Goal: Task Accomplishment & Management: Complete application form

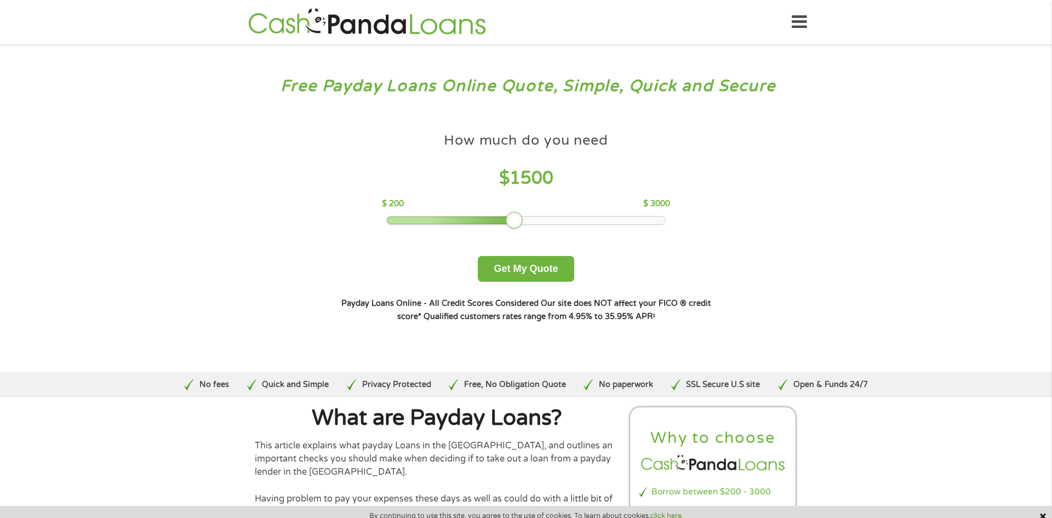
drag, startPoint x: 466, startPoint y: 222, endPoint x: 514, endPoint y: 214, distance: 48.3
click at [523, 216] on div at bounding box center [515, 220] width 18 height 18
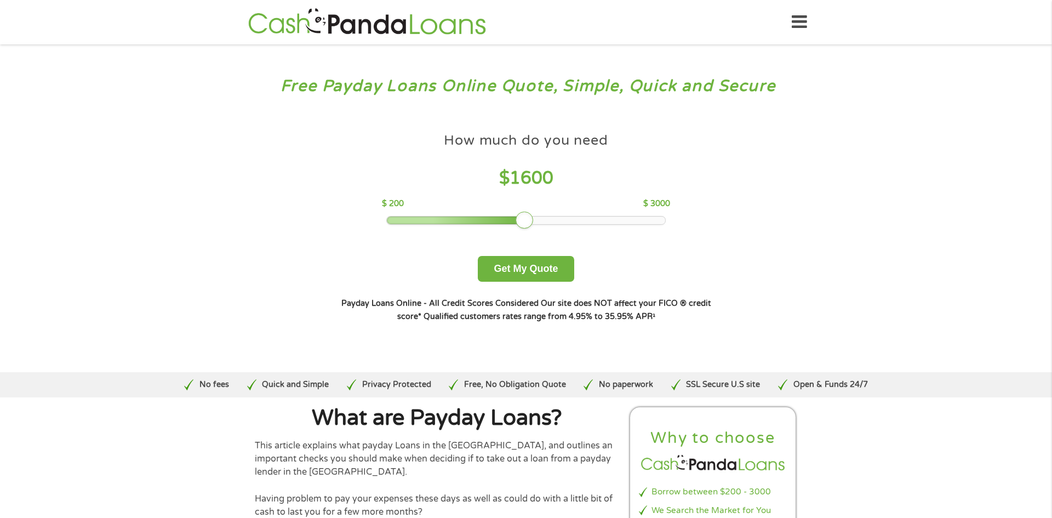
drag, startPoint x: 511, startPoint y: 214, endPoint x: 488, endPoint y: 215, distance: 22.5
click at [474, 219] on div "How much do you need $ 1600 $ 200 $ 3000" at bounding box center [526, 176] width 288 height 98
drag, startPoint x: 519, startPoint y: 220, endPoint x: 453, endPoint y: 235, distance: 67.9
click at [453, 235] on div "How much do you need $ 900 $ 200 $ 3000 Get My Quote" at bounding box center [526, 204] width 384 height 155
click at [528, 268] on button "Get My Quote" at bounding box center [526, 269] width 96 height 26
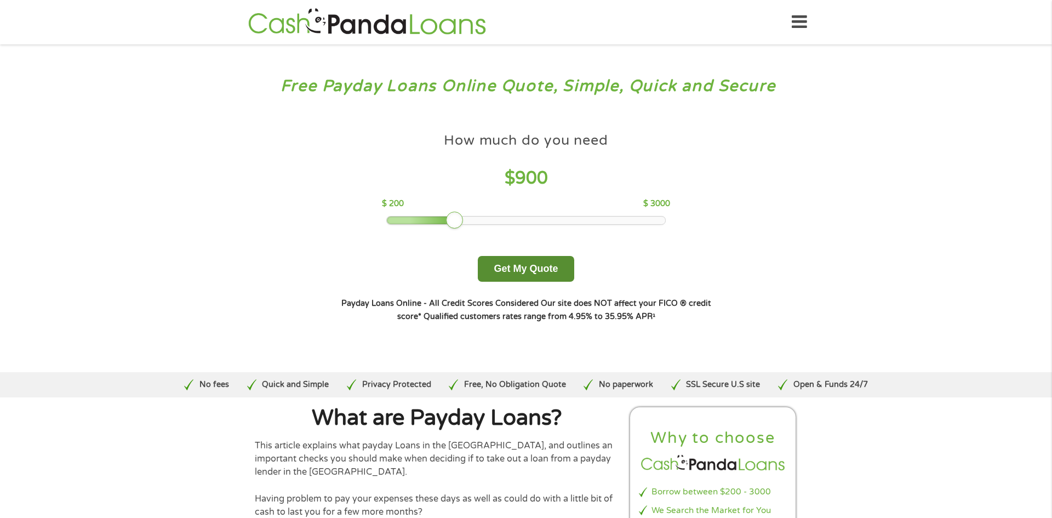
click at [528, 268] on button "Get My Quote" at bounding box center [526, 269] width 96 height 26
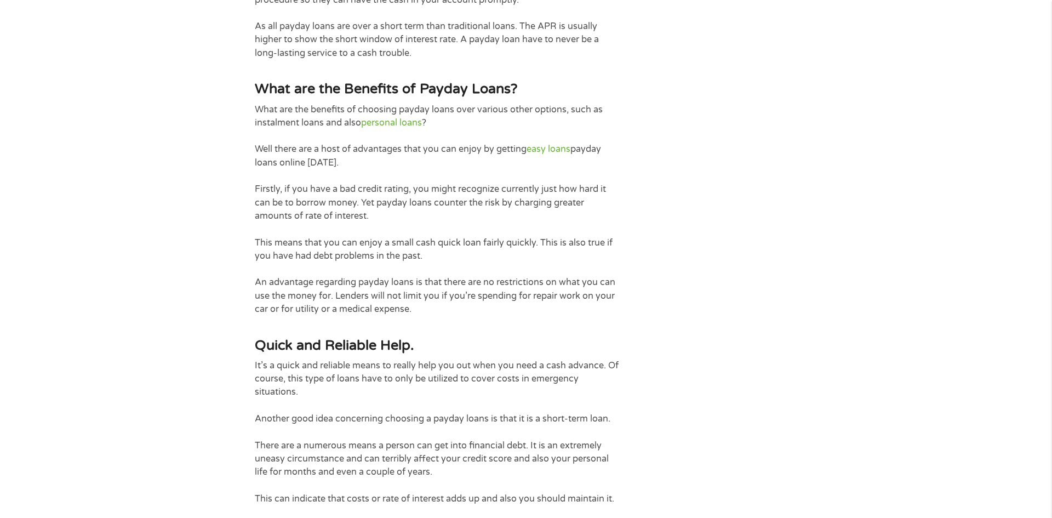
scroll to position [1654, 0]
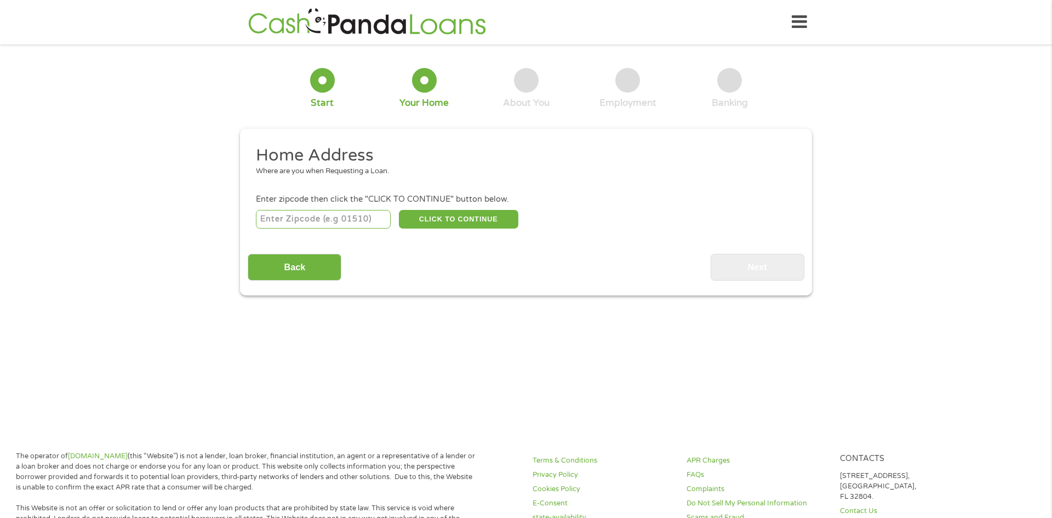
click at [362, 218] on input "number" at bounding box center [323, 219] width 135 height 19
type input "33009"
click at [462, 220] on button "CLICK TO CONTINUE" at bounding box center [458, 219] width 119 height 19
type input "33009"
type input "Hallandale"
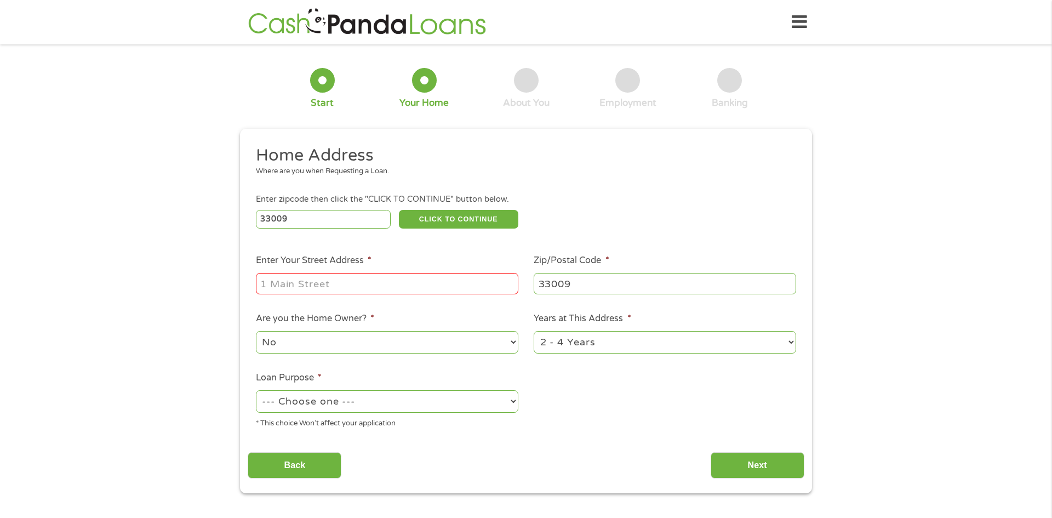
click at [324, 285] on input "Enter Your Street Address *" at bounding box center [387, 283] width 262 height 21
type input "1333 east hallendale blvd, apt312"
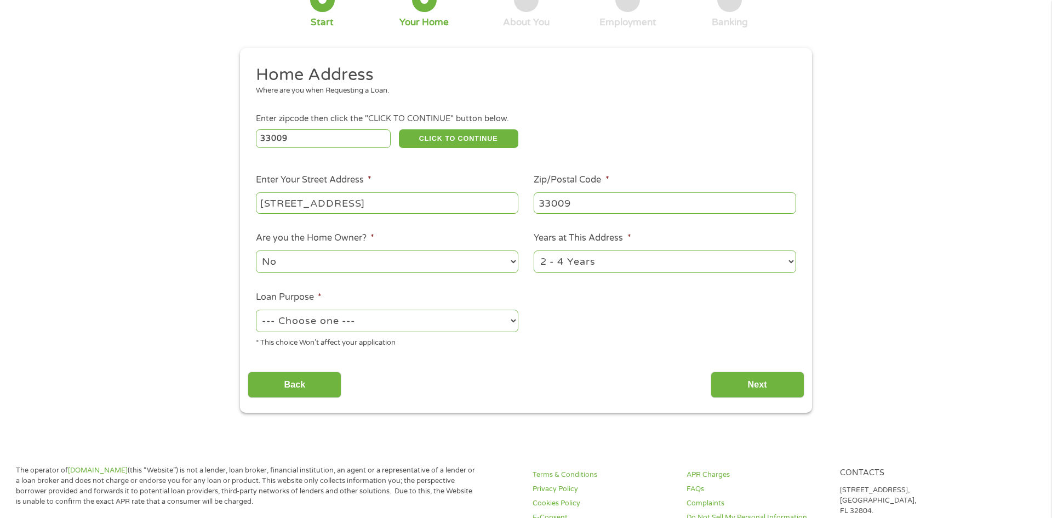
scroll to position [89, 0]
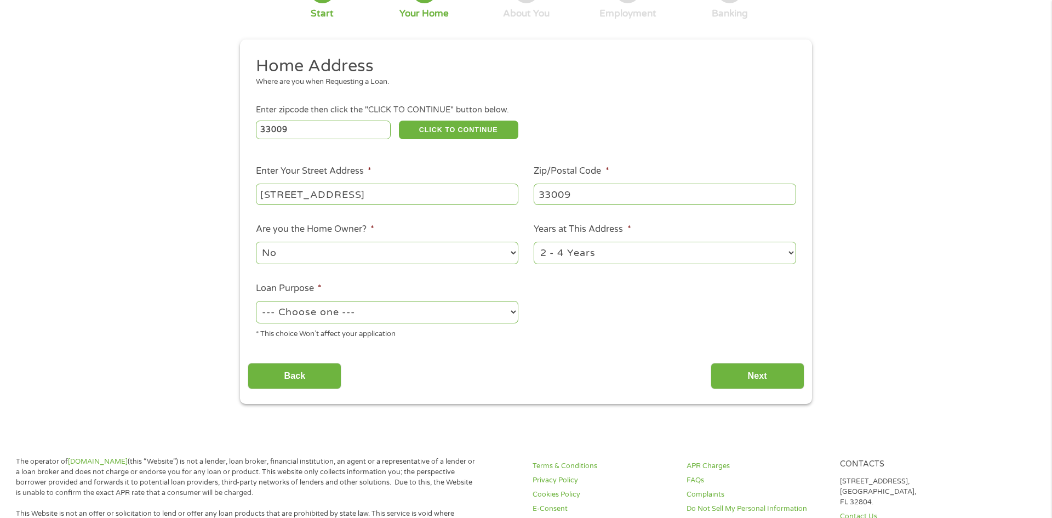
click at [349, 312] on select "--- Choose one --- Pay Bills Debt Consolidation Home Improvement Major Purchase…" at bounding box center [387, 312] width 262 height 22
click at [256, 302] on select "--- Choose one --- Pay Bills Debt Consolidation Home Improvement Major Purchase…" at bounding box center [387, 312] width 262 height 22
click at [374, 310] on select "--- Choose one --- Pay Bills Debt Consolidation Home Improvement Major Purchase…" at bounding box center [387, 312] width 262 height 22
select select "medicalexpenses"
click at [256, 302] on select "--- Choose one --- Pay Bills Debt Consolidation Home Improvement Major Purchase…" at bounding box center [387, 312] width 262 height 22
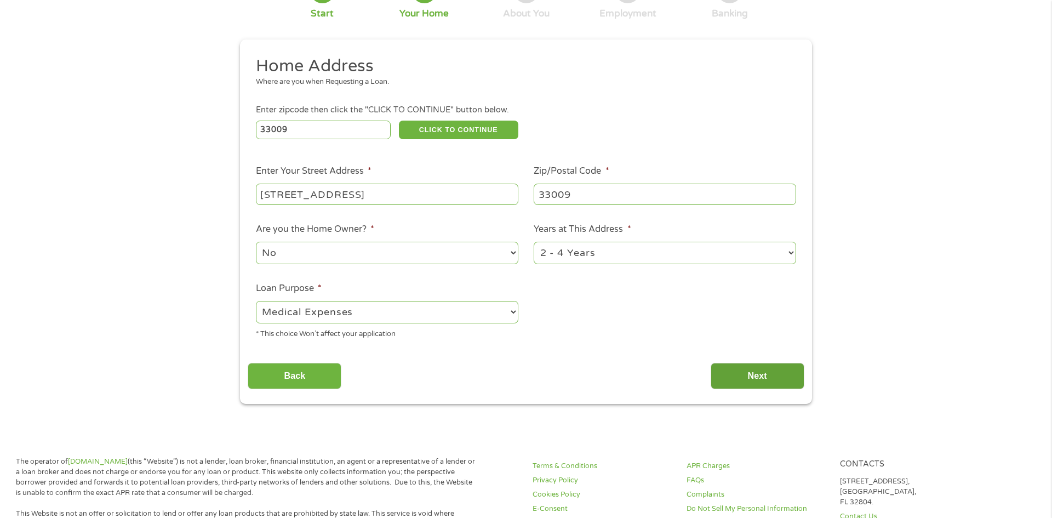
click at [737, 383] on input "Next" at bounding box center [758, 376] width 94 height 27
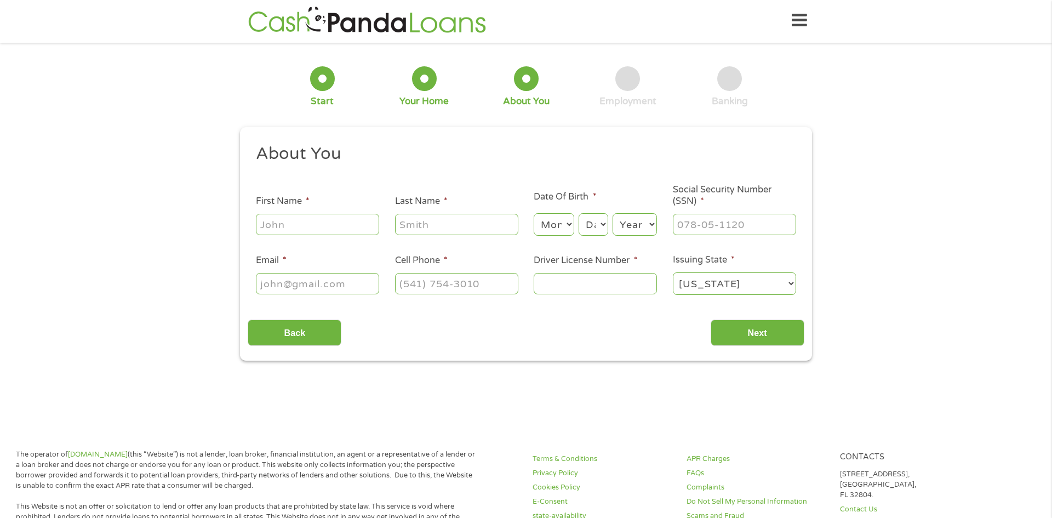
scroll to position [0, 0]
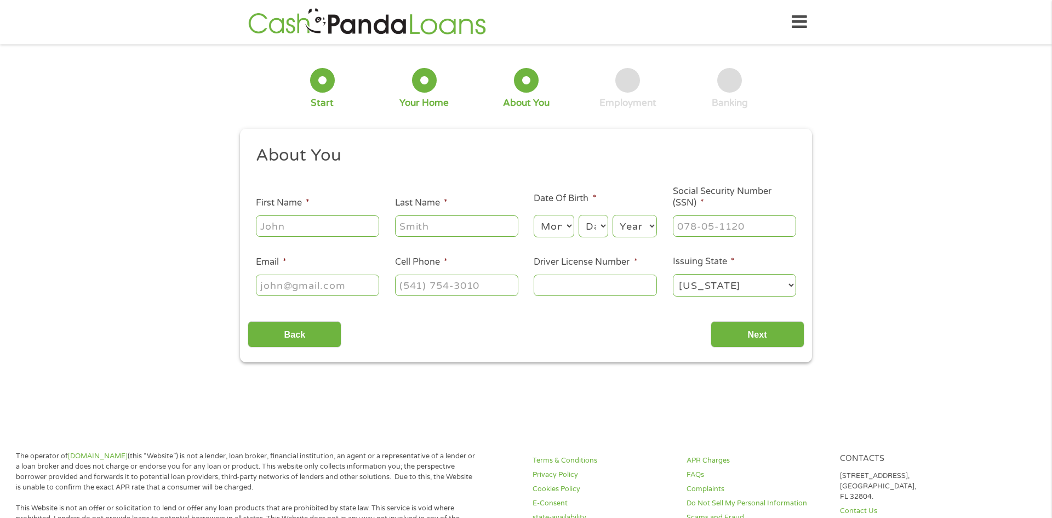
click at [308, 227] on input "First Name *" at bounding box center [317, 225] width 123 height 21
type input "sandra"
type input "tejera"
type input "sandytejera61@gmail.com"
type input "(786) 259-7594"
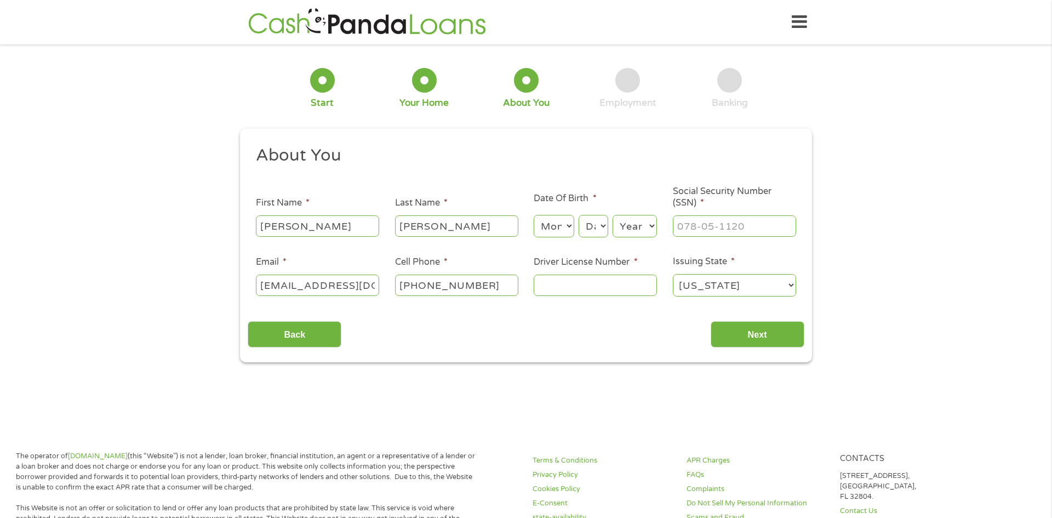
click at [560, 228] on select "Month 1 2 3 4 5 6 7 8 9 10 11 12" at bounding box center [554, 226] width 40 height 22
select select "7"
click at [534, 215] on select "Month 1 2 3 4 5 6 7 8 9 10 11 12" at bounding box center [554, 226] width 40 height 22
click at [594, 234] on select "Day 1 2 3 4 5 6 7 8 9 10 11 12 13 14 15 16 17 18 19 20 21 22 23 24 25 26 27 28 …" at bounding box center [594, 226] width 30 height 22
select select "5"
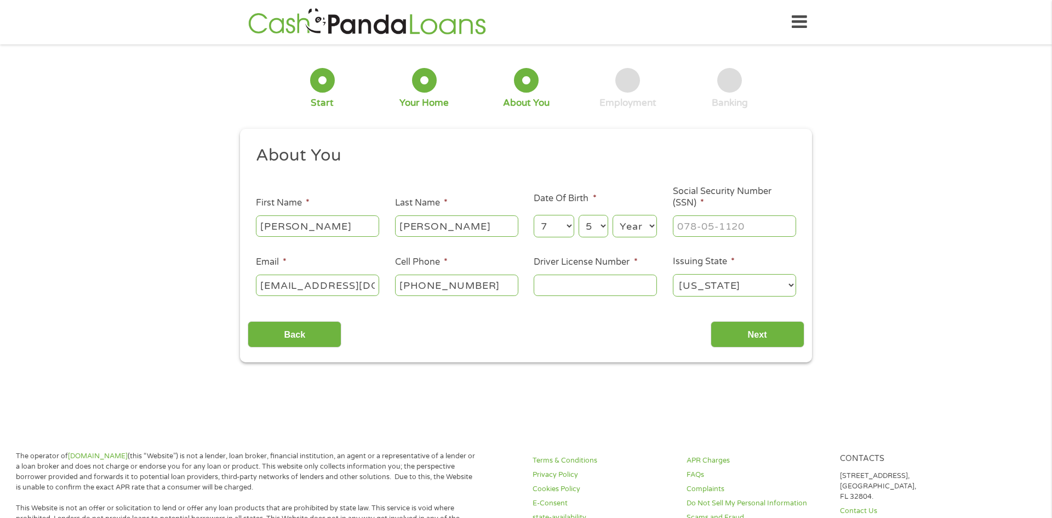
click at [579, 215] on select "Day 1 2 3 4 5 6 7 8 9 10 11 12 13 14 15 16 17 18 19 20 21 22 23 24 25 26 27 28 …" at bounding box center [594, 226] width 30 height 22
click at [641, 227] on select "Year 2007 2006 2005 2004 2003 2002 2001 2000 1999 1998 1997 1996 1995 1994 1993…" at bounding box center [635, 226] width 44 height 22
click at [637, 224] on select "Year 2007 2006 2005 2004 2003 2002 2001 2000 1999 1998 1997 1996 1995 1994 1993…" at bounding box center [635, 226] width 44 height 22
select select "1964"
click at [613, 215] on select "Year 2007 2006 2005 2004 2003 2002 2001 2000 1999 1998 1997 1996 1995 1994 1993…" at bounding box center [635, 226] width 44 height 22
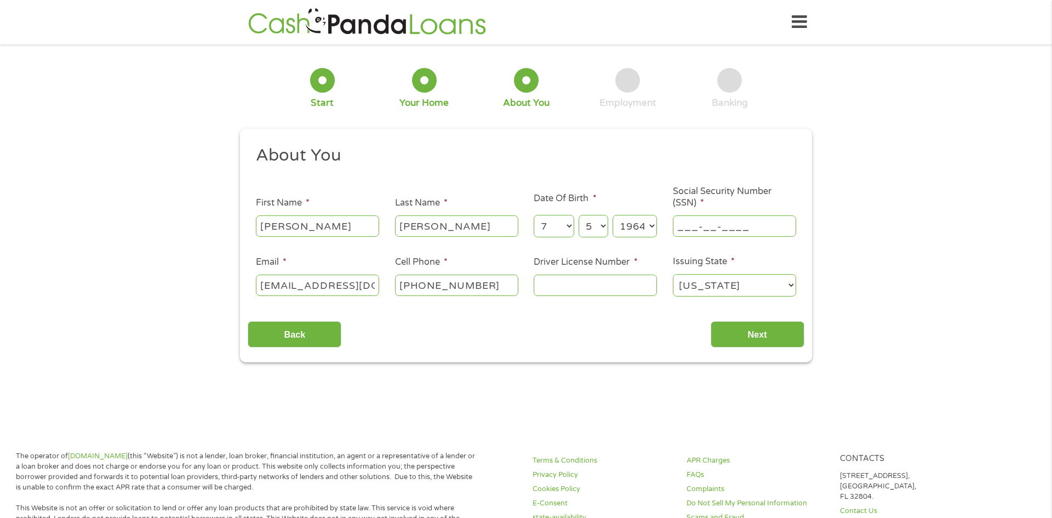
click at [702, 226] on input "___-__-____" at bounding box center [734, 225] width 123 height 21
type input "117-62-8475"
click at [560, 283] on input "Driver License Number *" at bounding box center [595, 285] width 123 height 21
type input "t447816330000"
click at [734, 333] on input "Next" at bounding box center [758, 334] width 94 height 27
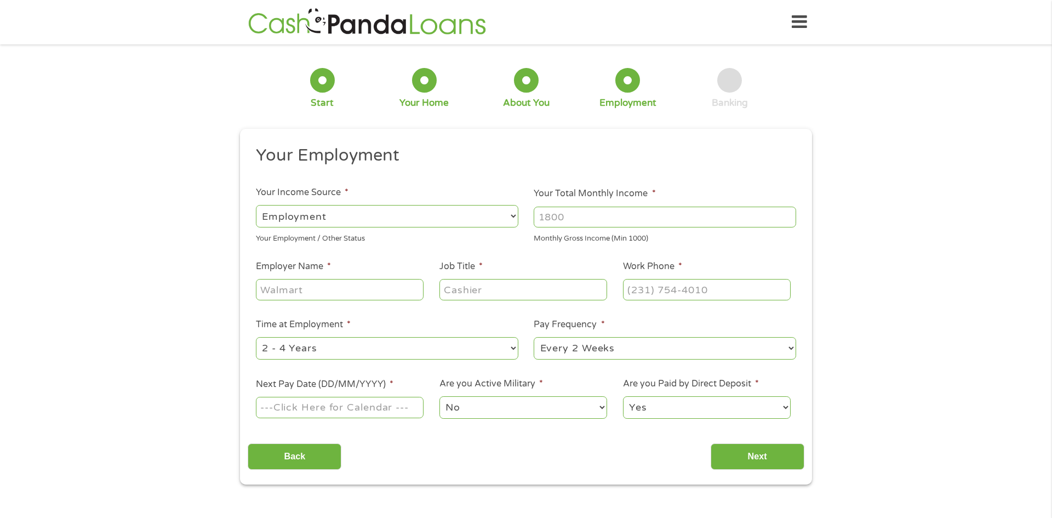
scroll to position [4, 4]
click at [619, 214] on input "Your Total Monthly Income *" at bounding box center [665, 217] width 262 height 21
type input "2000"
click at [356, 288] on input "Employer Name *" at bounding box center [340, 289] width 168 height 21
type input "redlobster"
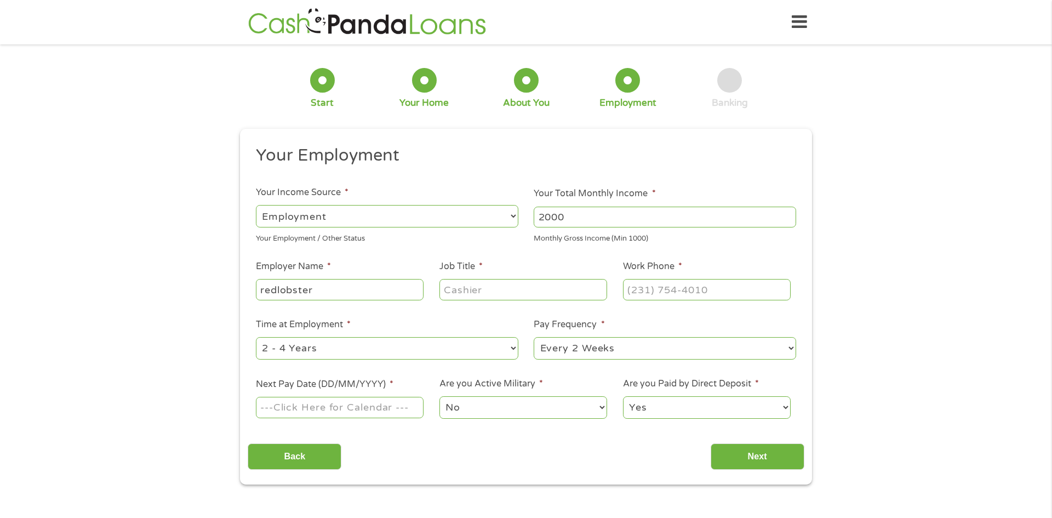
click at [517, 289] on input "Job Title *" at bounding box center [523, 289] width 168 height 21
type input "server"
click at [657, 290] on input "(___) ___-____" at bounding box center [707, 289] width 168 height 21
type input "(786) 259-7594"
click at [338, 409] on input "Next Pay Date (DD/MM/YYYY) *" at bounding box center [340, 407] width 168 height 21
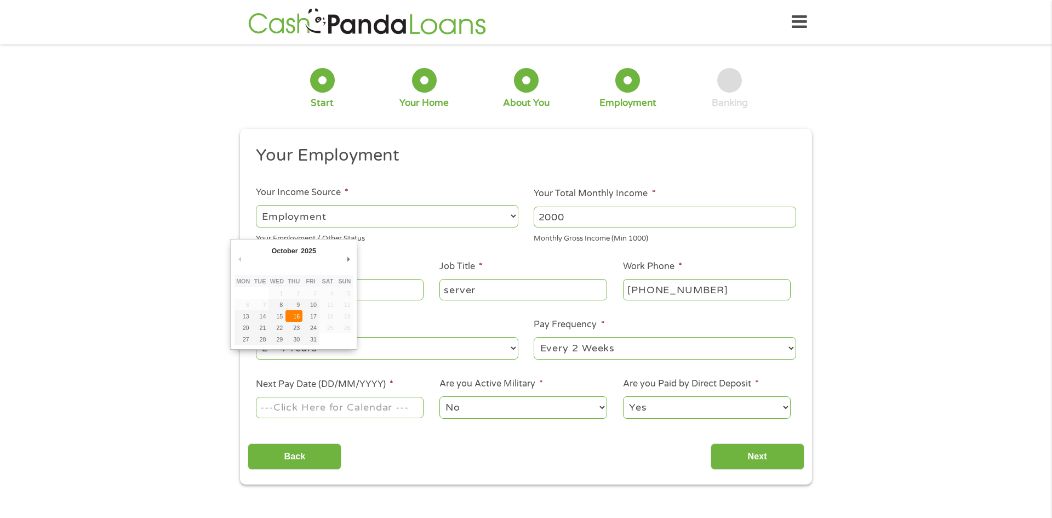
type input "16/10/2025"
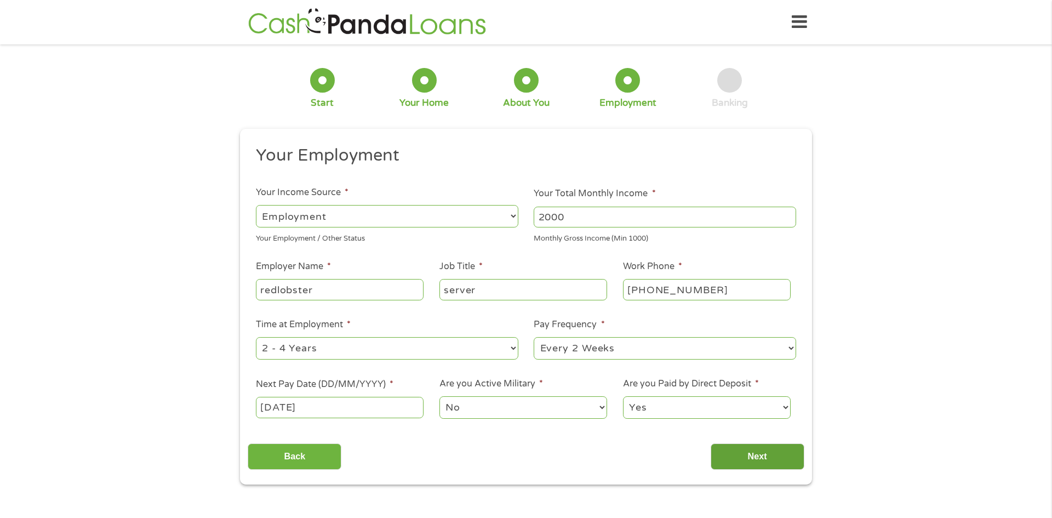
click at [739, 459] on input "Next" at bounding box center [758, 456] width 94 height 27
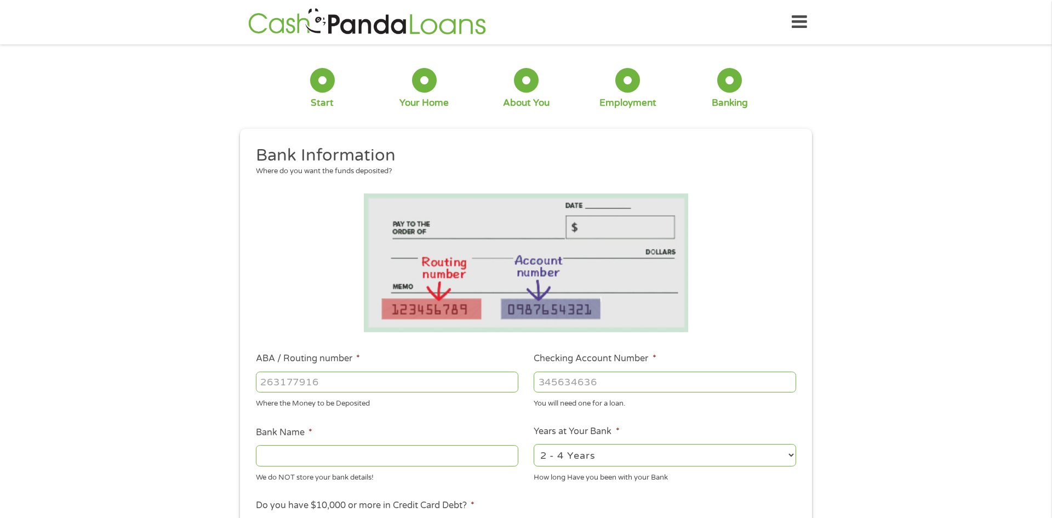
click at [339, 380] on input "ABA / Routing number *" at bounding box center [387, 381] width 262 height 21
type input "267084131"
type input "JP MORGAN CHASE BANK NA"
type input "267084131"
click at [581, 382] on input "Checking Account Number *" at bounding box center [665, 381] width 262 height 21
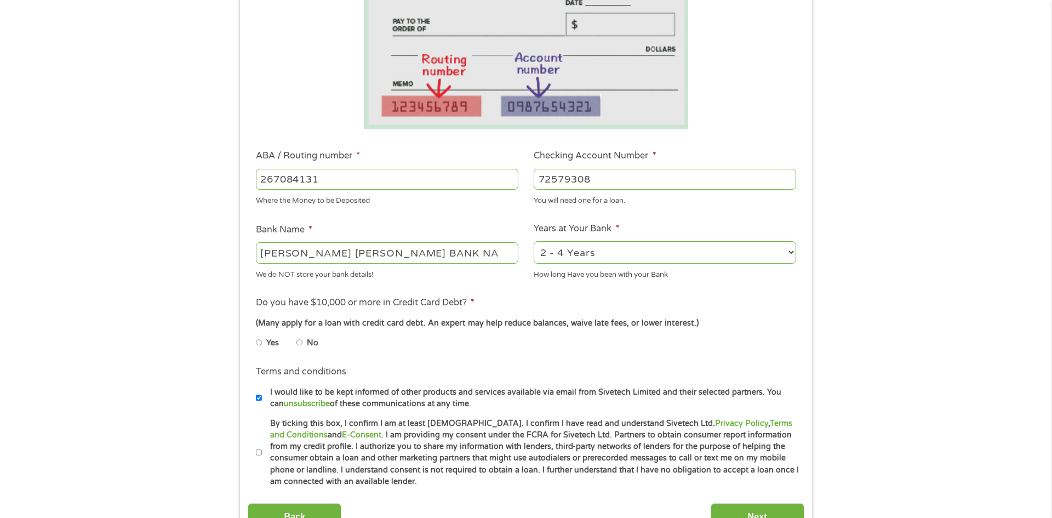
scroll to position [257, 0]
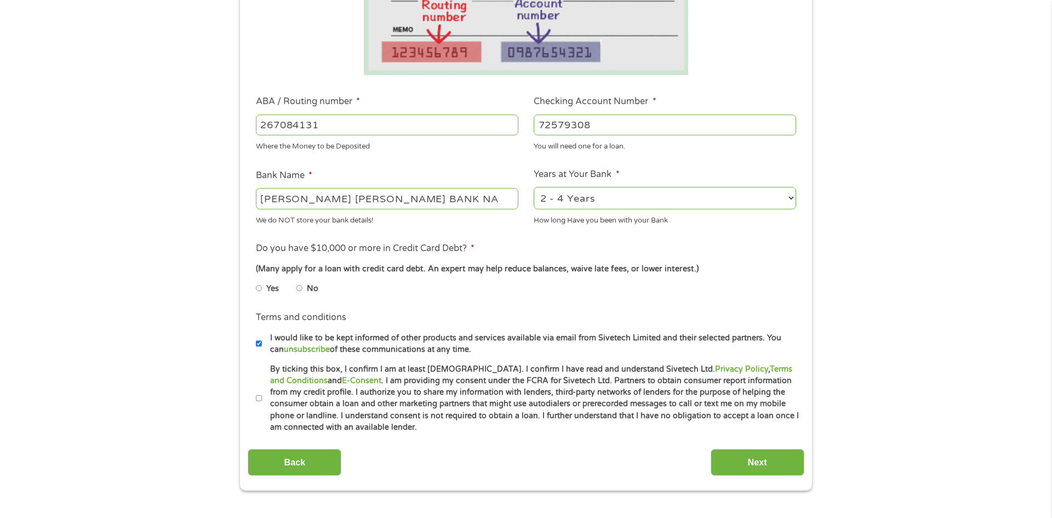
type input "72579308"
click at [299, 287] on input "No" at bounding box center [299, 288] width 7 height 18
radio input "true"
click at [259, 399] on input "By ticking this box, I confirm I am at least 18 years old. I confirm I have rea…" at bounding box center [259, 399] width 7 height 18
checkbox input "true"
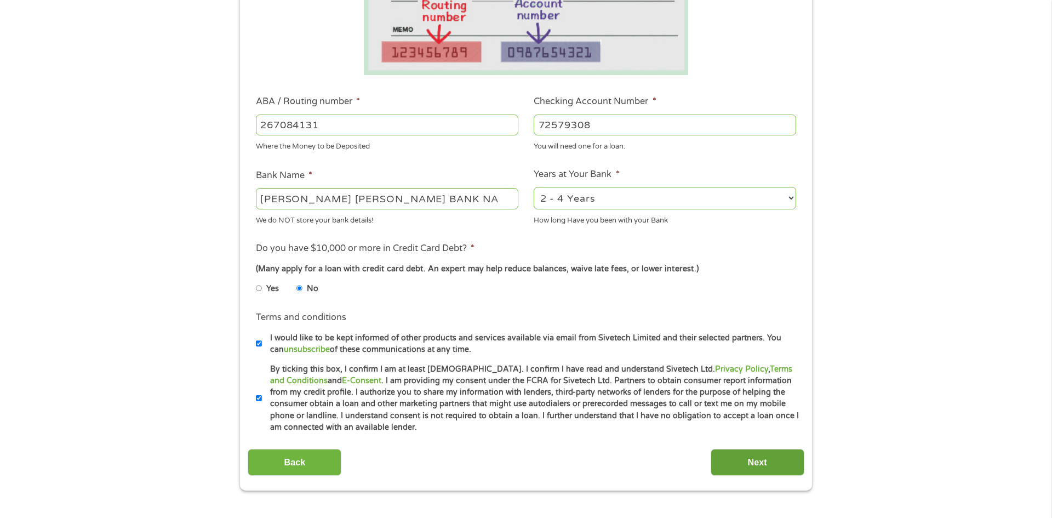
click at [761, 466] on input "Next" at bounding box center [758, 462] width 94 height 27
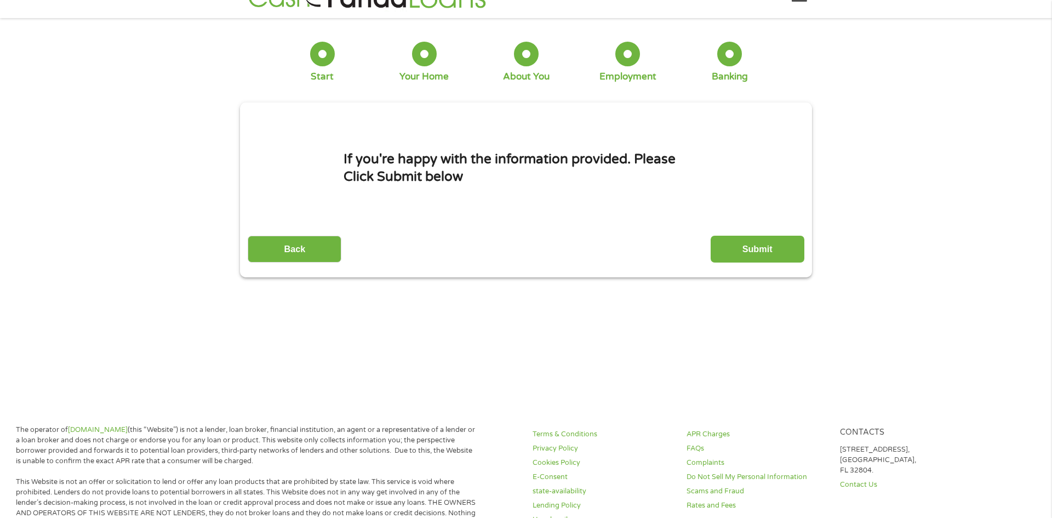
scroll to position [0, 0]
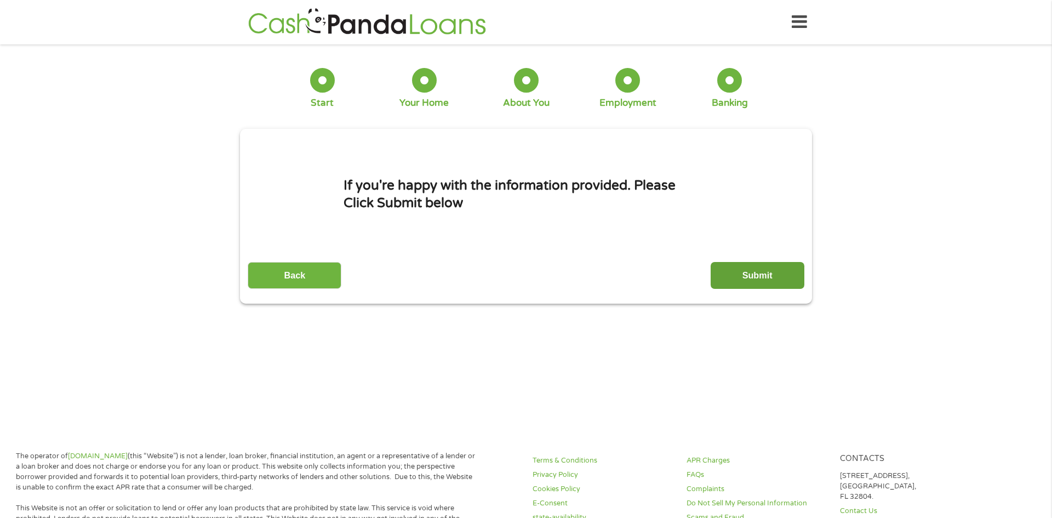
click at [750, 274] on input "Submit" at bounding box center [758, 275] width 94 height 27
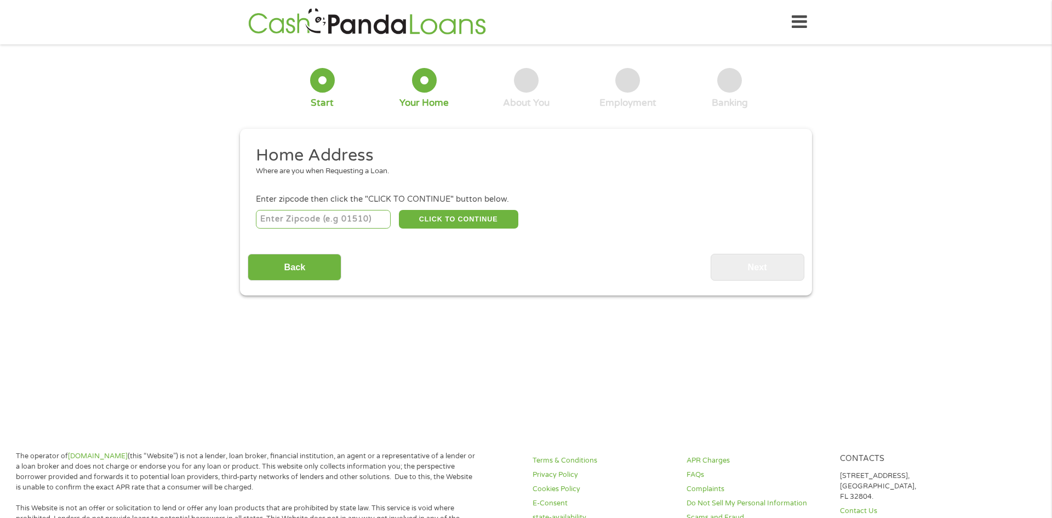
scroll to position [4, 4]
